Goal: Task Accomplishment & Management: Manage account settings

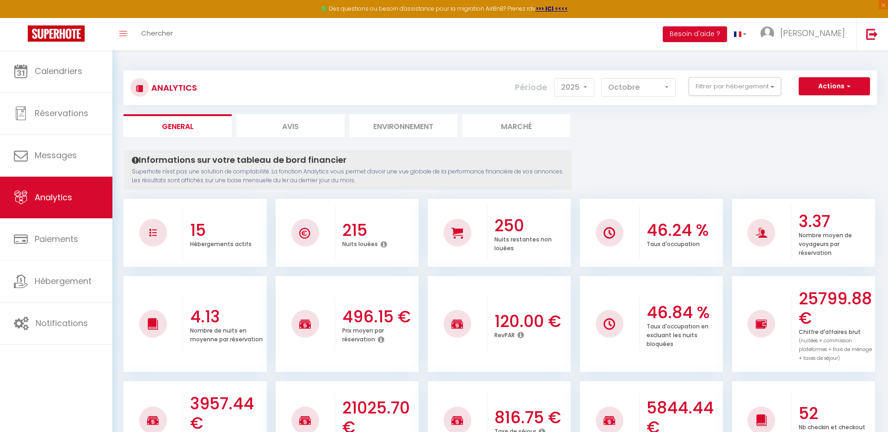
select select "2025"
select select "10"
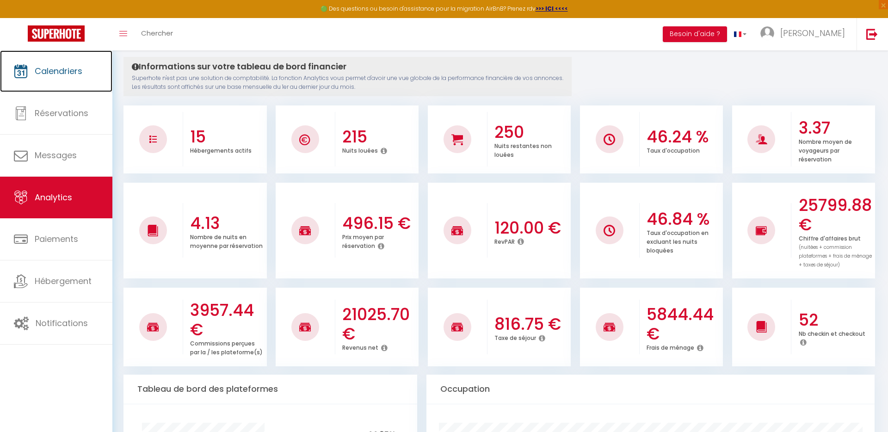
scroll to position [92, 0]
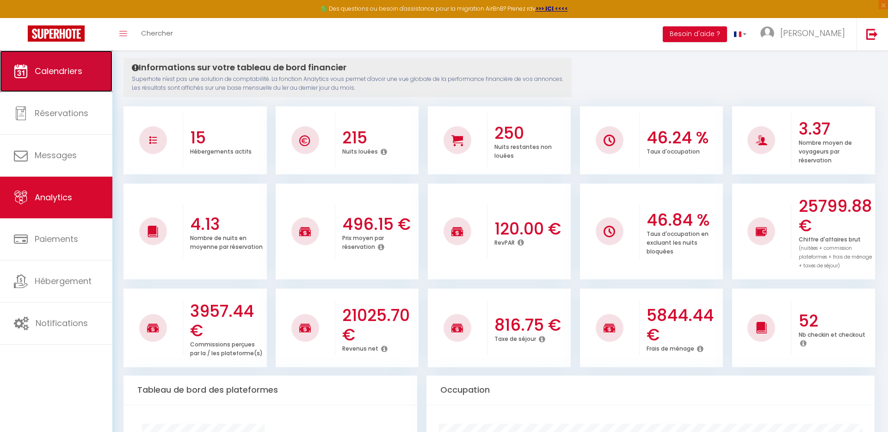
click at [89, 68] on link "Calendriers" at bounding box center [56, 71] width 112 height 42
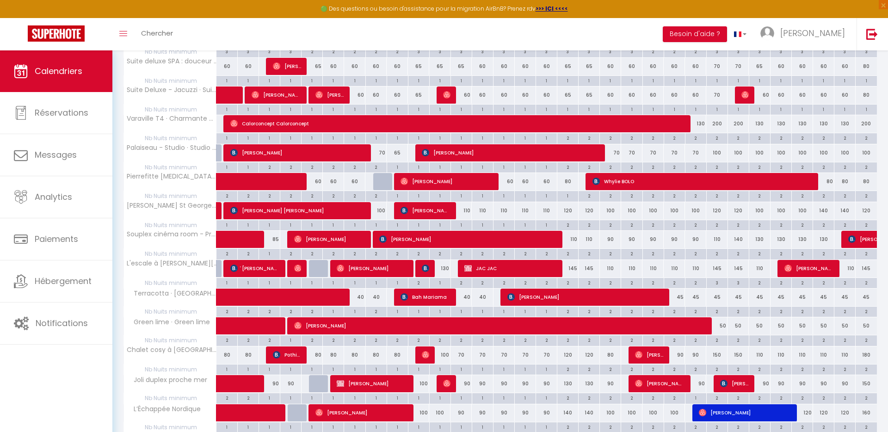
scroll to position [210, 0]
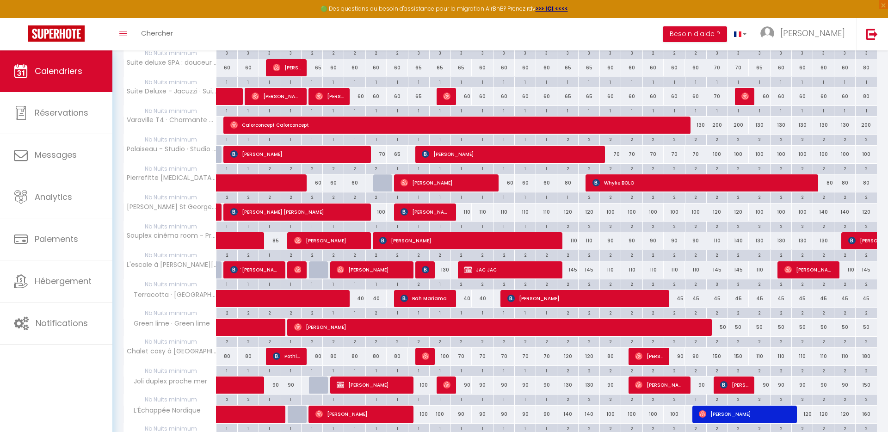
click at [840, 84] on div "1" at bounding box center [844, 81] width 21 height 9
type input "1"
type input "Jeu 30 Octobre 2025"
type input "Ven 31 Octobre 2025"
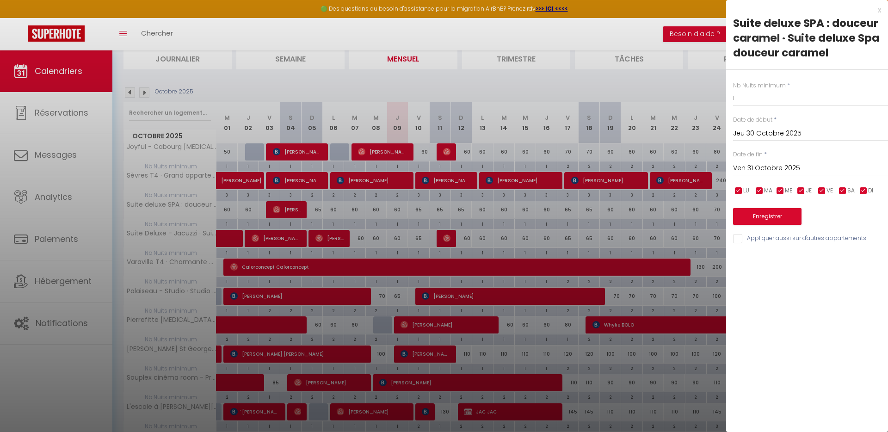
scroll to position [67, 0]
click at [696, 91] on div at bounding box center [444, 216] width 888 height 432
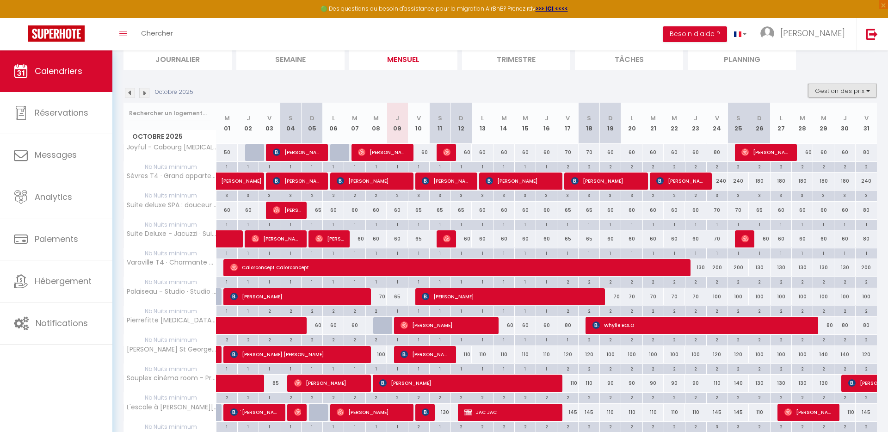
click at [845, 89] on button "Gestion des prix" at bounding box center [842, 91] width 69 height 14
click at [836, 122] on input "Nb Nuits minimum" at bounding box center [834, 119] width 83 height 9
checkbox input "false"
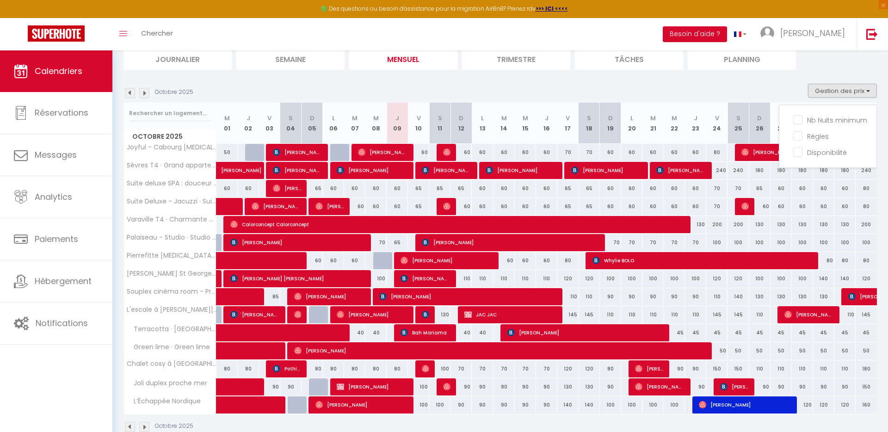
scroll to position [88, 0]
